Goal: Register for event/course

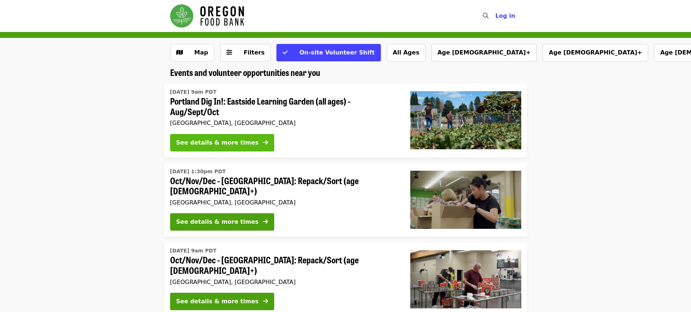
click at [263, 140] on icon "arrow-right icon" at bounding box center [265, 142] width 5 height 7
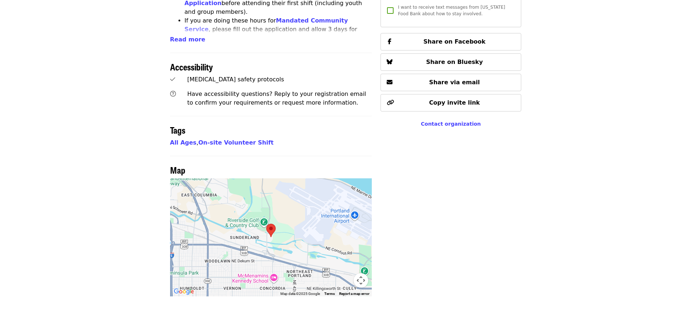
scroll to position [472, 0]
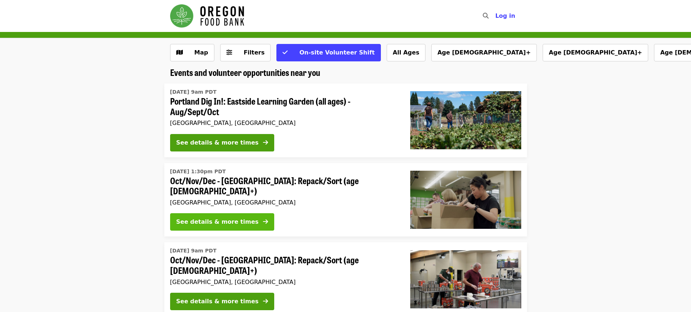
click at [235, 219] on div "See details & more times" at bounding box center [217, 221] width 82 height 9
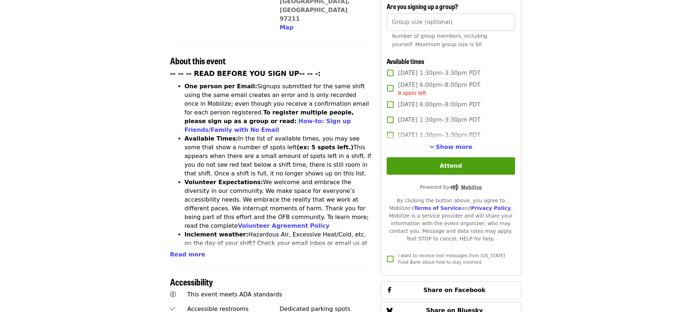
scroll to position [254, 0]
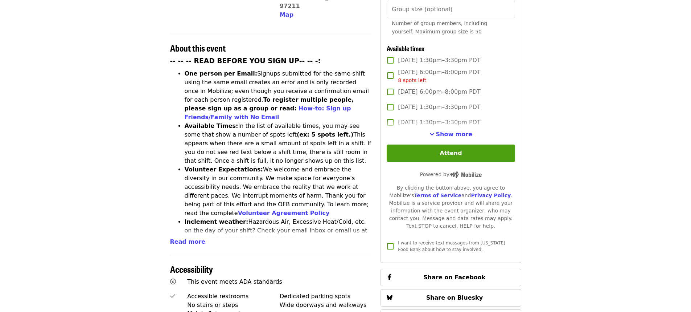
click at [165, 214] on div "Time Mondays – Saturdays Multiple times available Location Portland Warehouse (…" at bounding box center [345, 187] width 363 height 720
click at [175, 238] on span "Read more" at bounding box center [187, 241] width 35 height 7
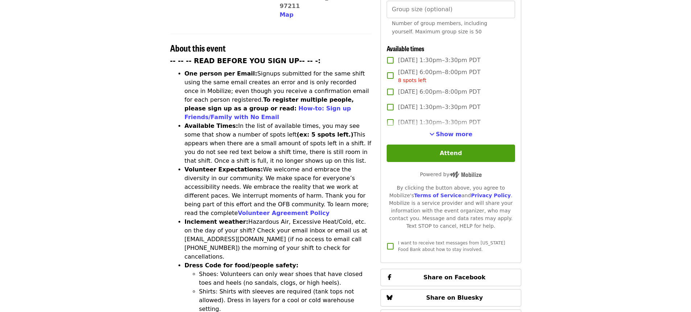
click at [448, 136] on button "Show more" at bounding box center [451, 134] width 43 height 9
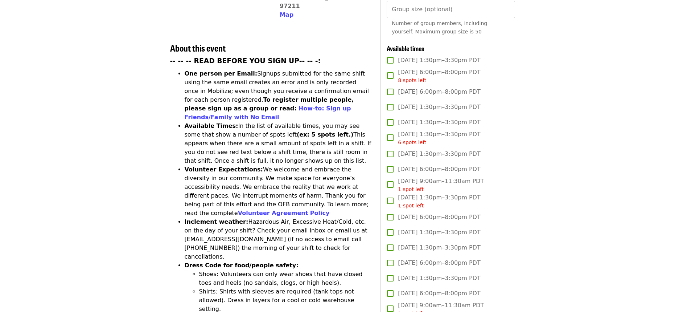
click at [439, 61] on span "Wed, Oct 1, 1:30pm–3:30pm PDT" at bounding box center [439, 60] width 82 height 9
click at [437, 74] on span "Wed, Oct 1, 6:00pm–8:00pm PDT 8 spots left" at bounding box center [439, 76] width 82 height 16
click at [439, 56] on span "Wed, Oct 1, 1:30pm–3:30pm PDT" at bounding box center [439, 60] width 82 height 9
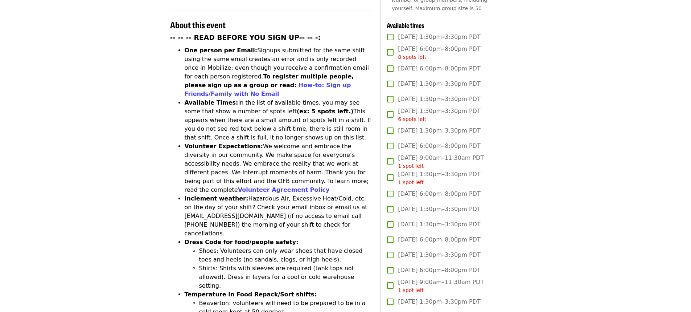
scroll to position [290, 0]
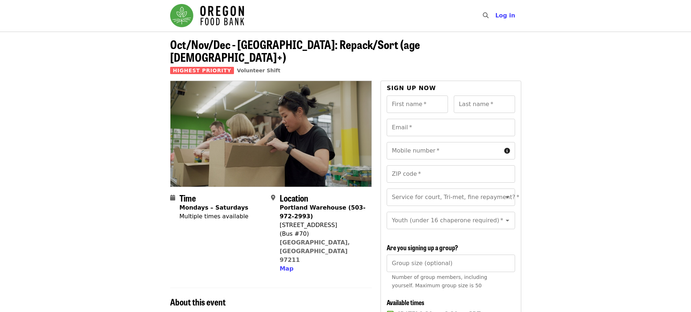
scroll to position [0, 0]
click at [636, 60] on header "Oct/Nov/Dec - Portland: Repack/Sort (age 8+) Highest Priority Volunteer Shift" at bounding box center [345, 56] width 691 height 49
